Goal: Transaction & Acquisition: Purchase product/service

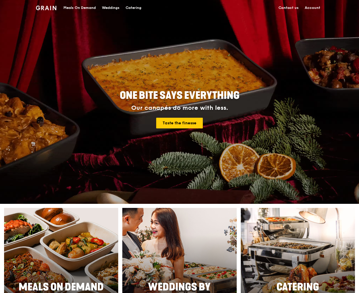
click at [74, 8] on div "Meals On Demand" at bounding box center [79, 7] width 32 height 15
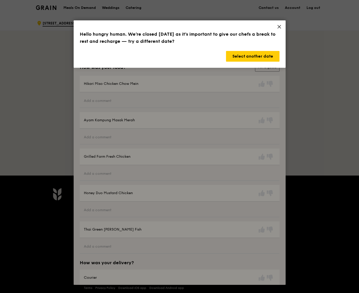
click at [278, 28] on icon at bounding box center [279, 26] width 5 height 5
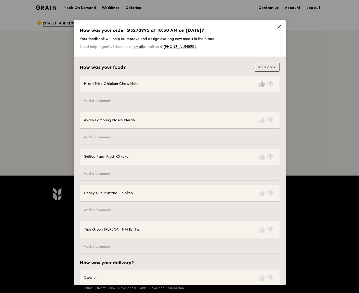
click at [259, 81] on icon at bounding box center [262, 84] width 6 height 6
click at [264, 65] on button "All is good" at bounding box center [267, 67] width 24 height 9
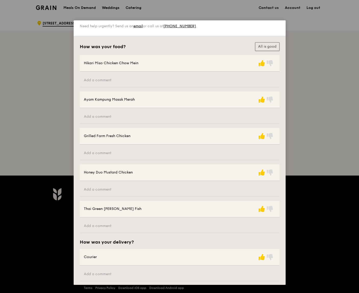
scroll to position [42, 0]
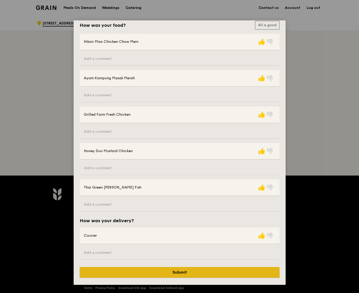
click at [211, 269] on button "Submit" at bounding box center [180, 272] width 200 height 11
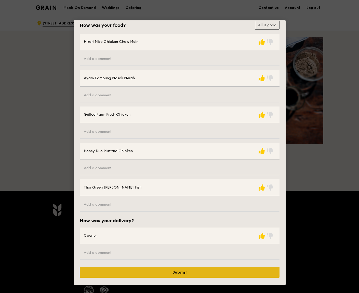
scroll to position [0, 0]
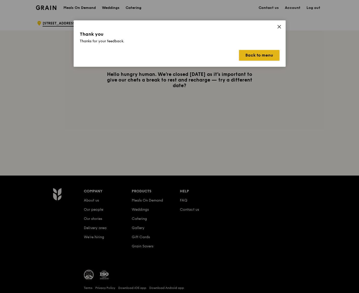
click at [265, 55] on button "Back to menu" at bounding box center [259, 55] width 41 height 11
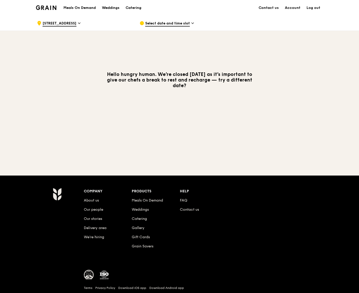
click at [81, 7] on h1 "Meals On Demand" at bounding box center [79, 7] width 32 height 5
click at [73, 9] on h1 "Meals On Demand" at bounding box center [79, 7] width 32 height 5
click at [82, 4] on div "Meals On Demand Weddings Catering" at bounding box center [102, 8] width 84 height 16
click at [45, 9] on img at bounding box center [46, 7] width 21 height 5
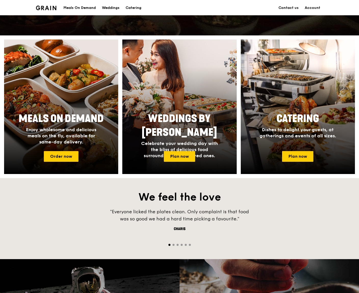
scroll to position [169, 0]
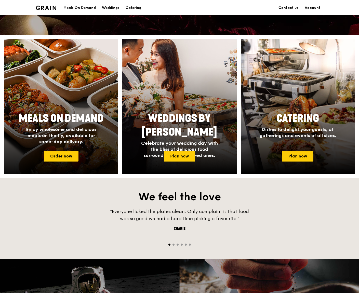
click at [42, 151] on div at bounding box center [61, 107] width 126 height 148
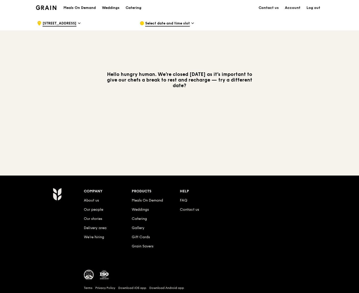
click at [166, 23] on span "Select date and time slot" at bounding box center [167, 24] width 45 height 6
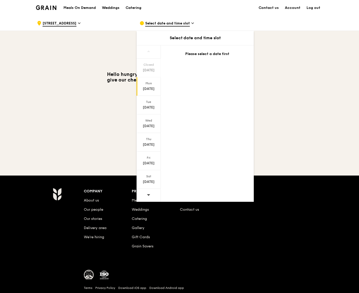
click at [147, 84] on div "Mon" at bounding box center [148, 83] width 23 height 4
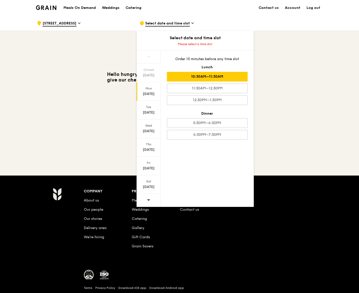
click at [217, 73] on div "10:30AM–11:30AM" at bounding box center [207, 77] width 81 height 10
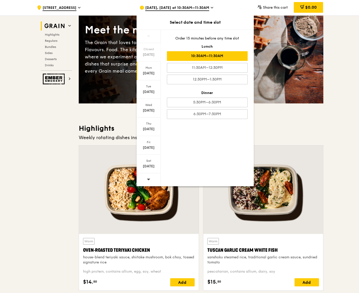
scroll to position [96, 0]
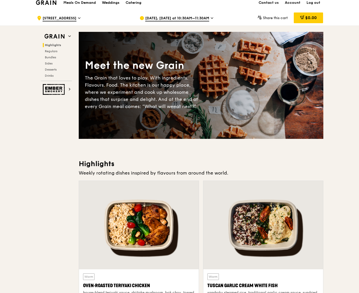
scroll to position [0, 0]
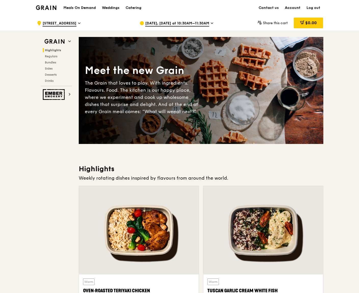
click at [291, 8] on link "Account" at bounding box center [293, 7] width 22 height 15
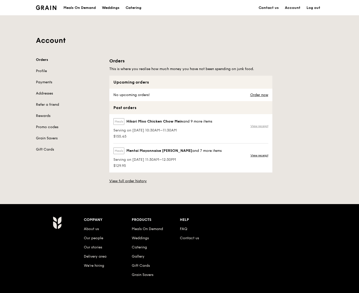
click at [252, 127] on link "View receipt" at bounding box center [260, 126] width 18 height 4
